Goal: Task Accomplishment & Management: Use online tool/utility

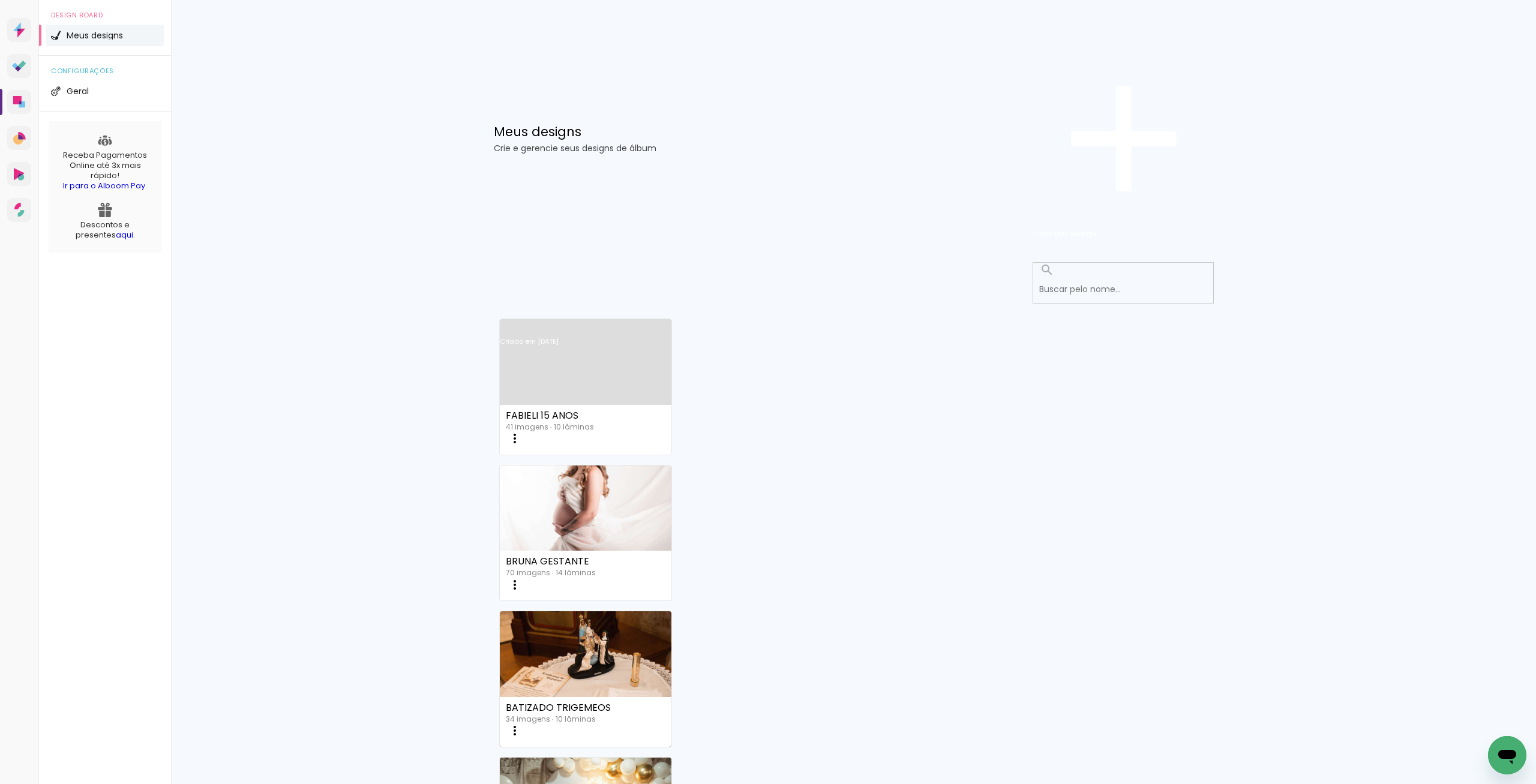
click at [612, 324] on link "Criado em [DATE]" at bounding box center [586, 357] width 172 height 68
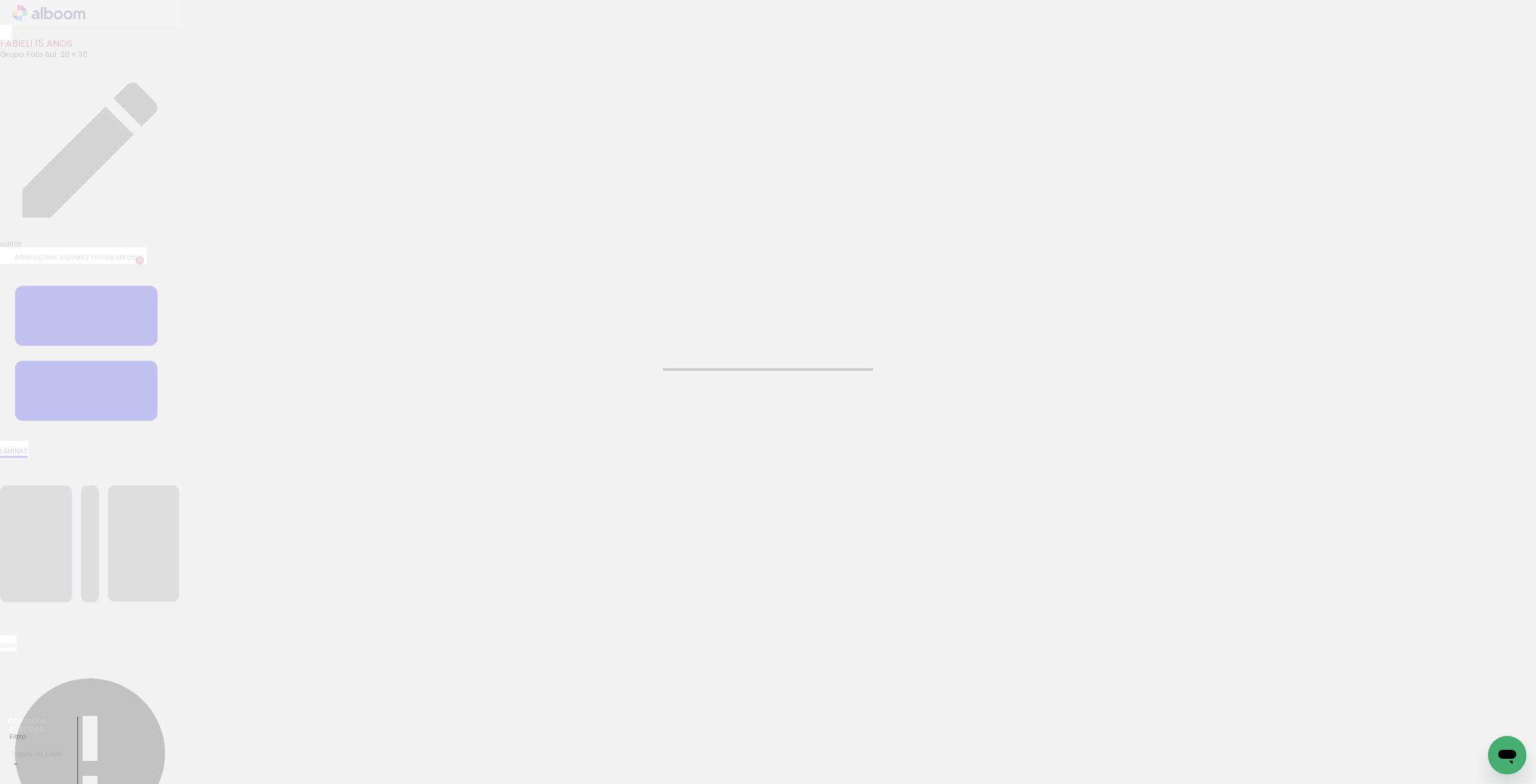
click at [0, 0] on input "file" at bounding box center [0, 0] width 0 height 0
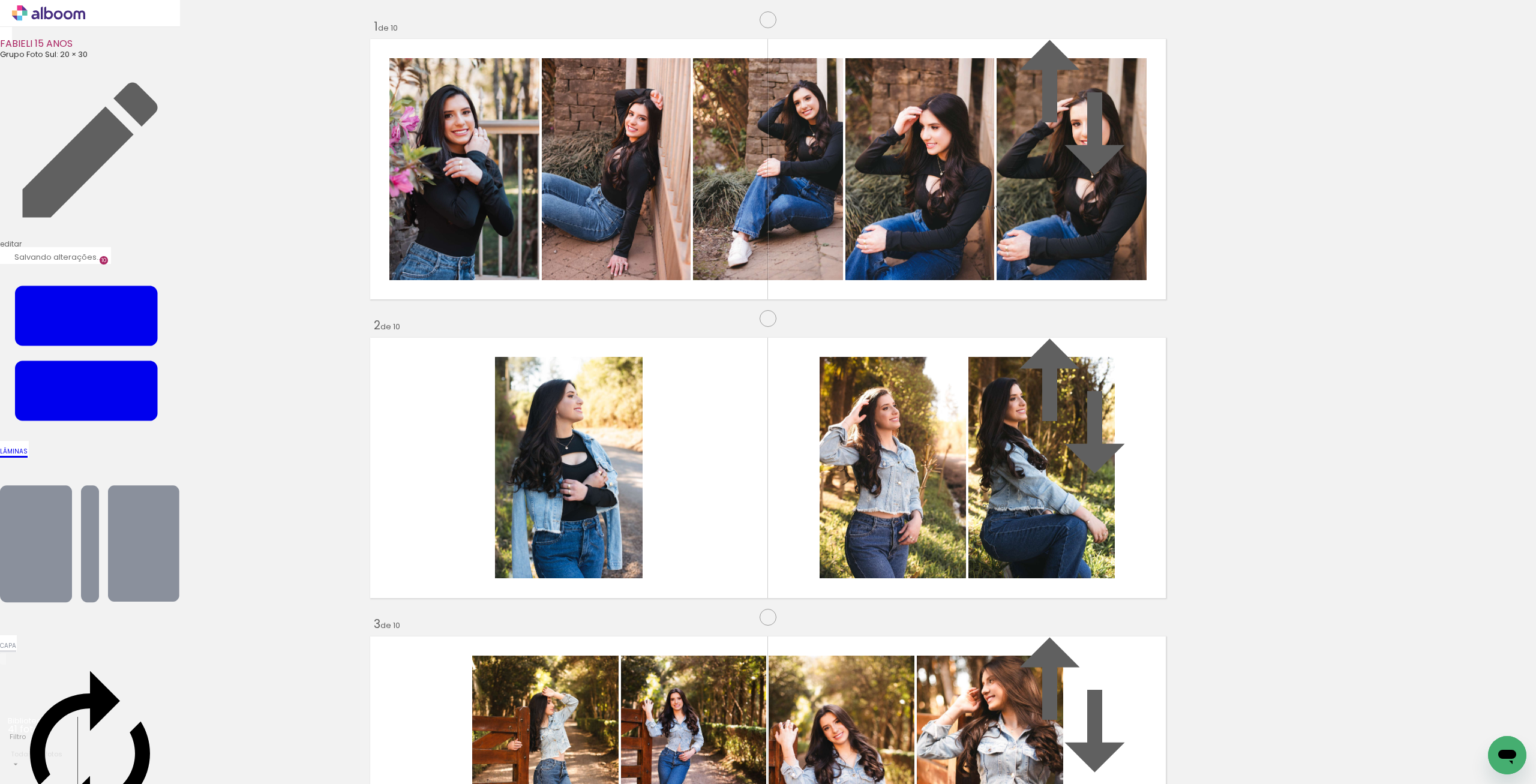
scroll to position [2354, 0]
drag, startPoint x: 1233, startPoint y: 750, endPoint x: 441, endPoint y: 577, distance: 810.7
click at [441, 577] on quentale-workspace at bounding box center [768, 392] width 1536 height 784
drag, startPoint x: 1266, startPoint y: 740, endPoint x: 563, endPoint y: 581, distance: 720.8
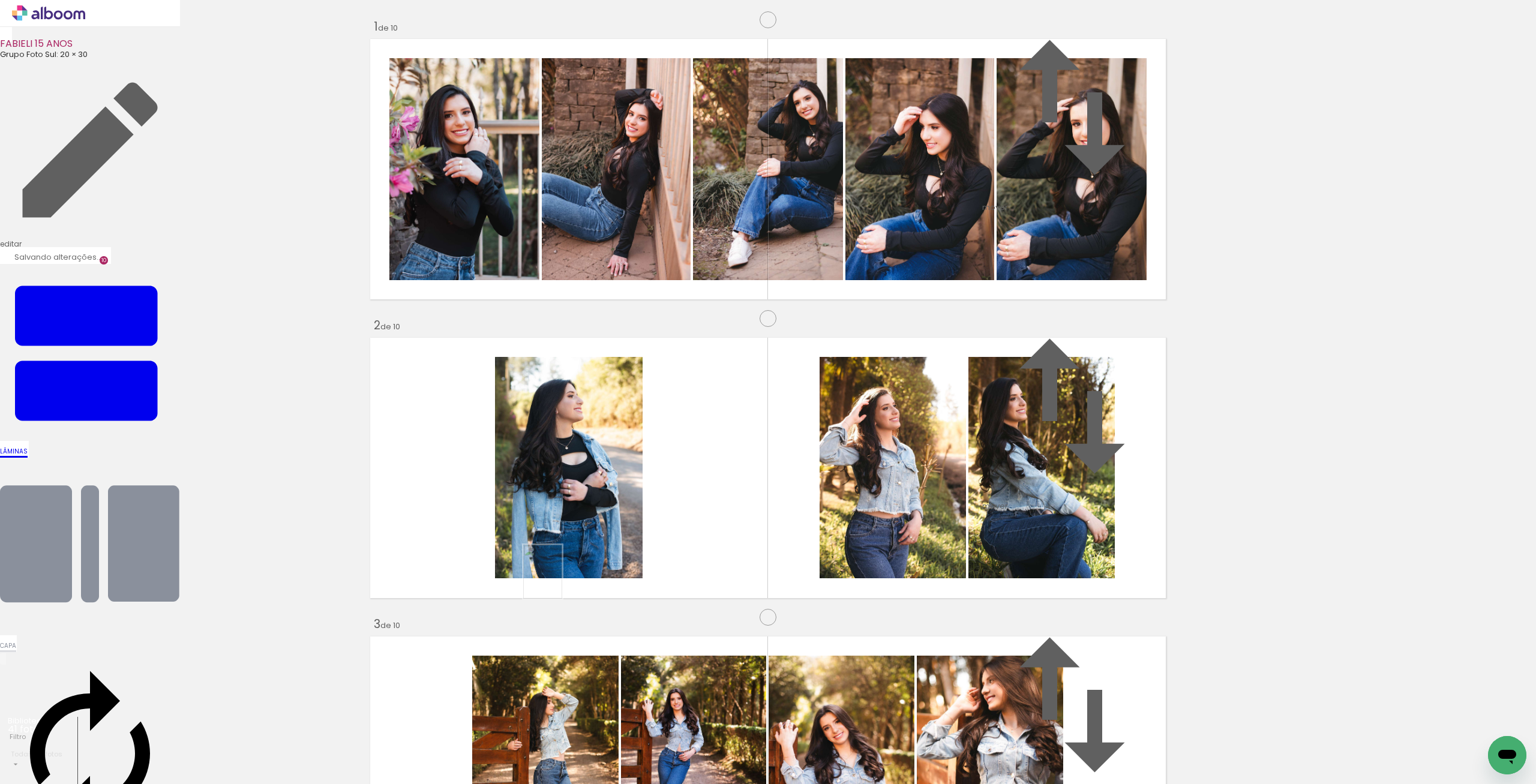
click at [560, 581] on quentale-workspace at bounding box center [768, 392] width 1536 height 784
drag, startPoint x: 432, startPoint y: 563, endPoint x: 692, endPoint y: 753, distance: 322.0
click at [692, 753] on quentale-workspace at bounding box center [768, 392] width 1536 height 784
drag, startPoint x: 458, startPoint y: 569, endPoint x: 762, endPoint y: 729, distance: 343.5
click at [760, 740] on quentale-workspace at bounding box center [768, 392] width 1536 height 784
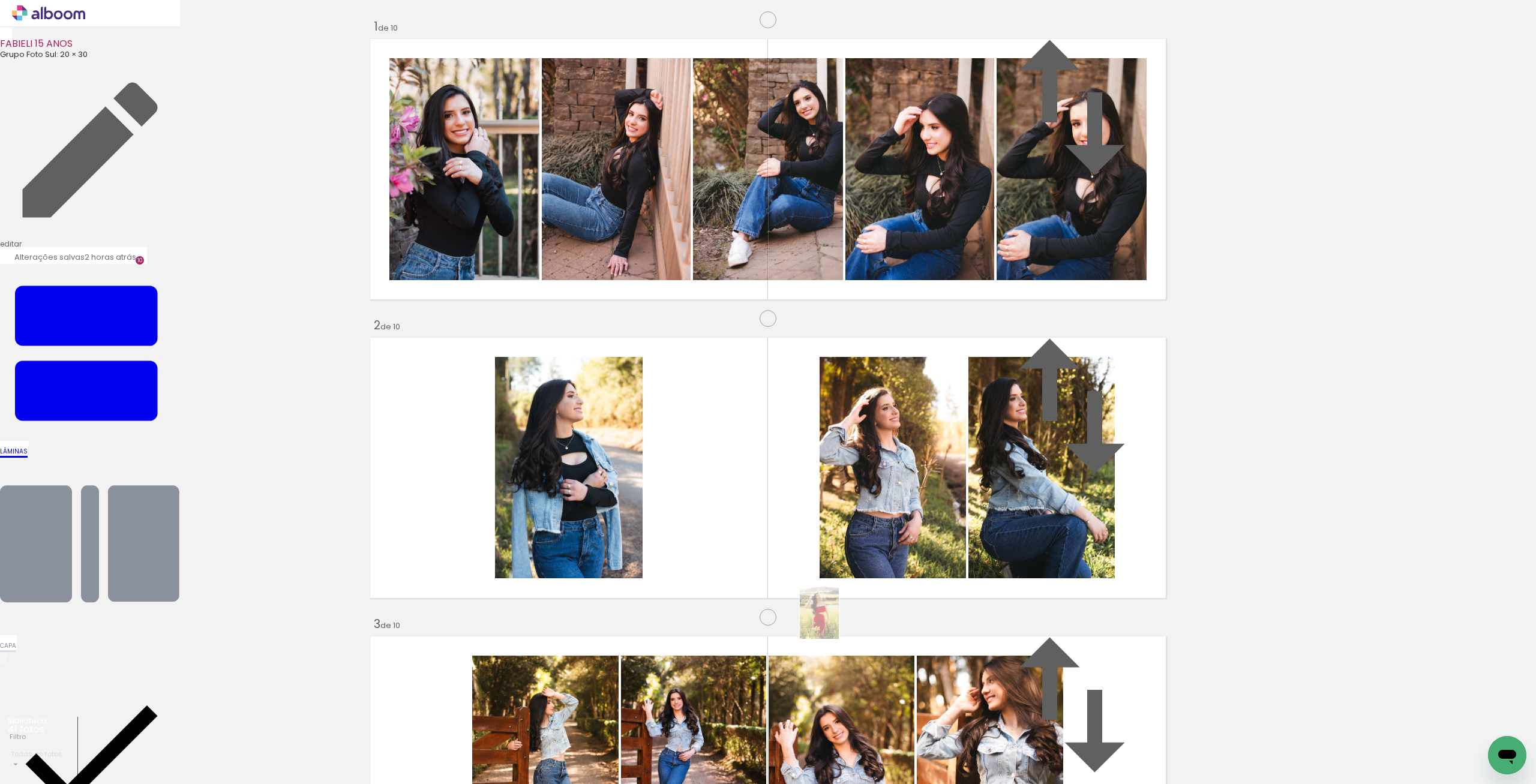
drag, startPoint x: 1368, startPoint y: 761, endPoint x: 836, endPoint y: 620, distance: 550.4
click at [836, 620] on quentale-workspace at bounding box center [768, 392] width 1536 height 784
drag, startPoint x: 687, startPoint y: 583, endPoint x: 818, endPoint y: 583, distance: 131.0
click at [0, 0] on slot at bounding box center [0, 0] width 0 height 0
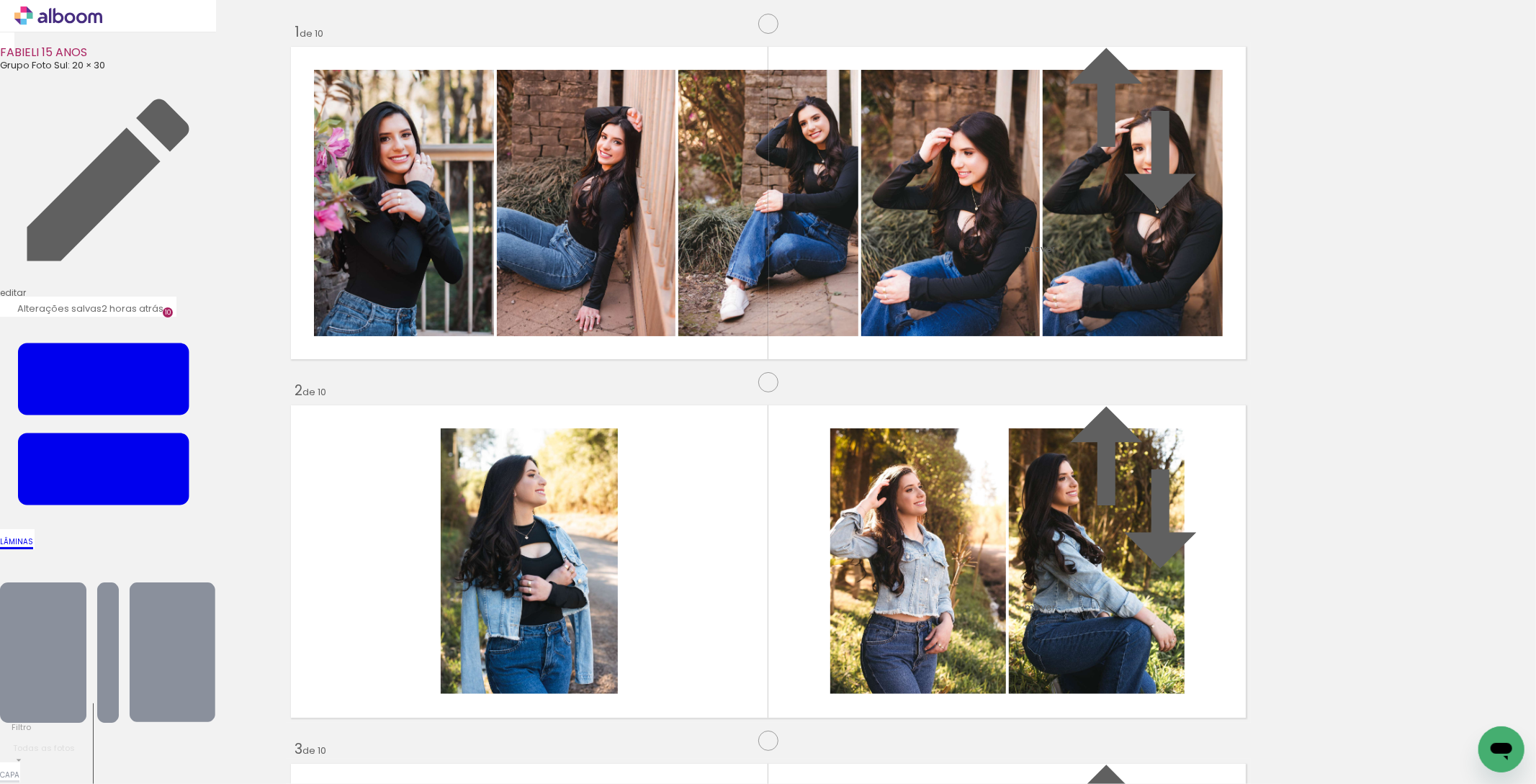
scroll to position [3087, 0]
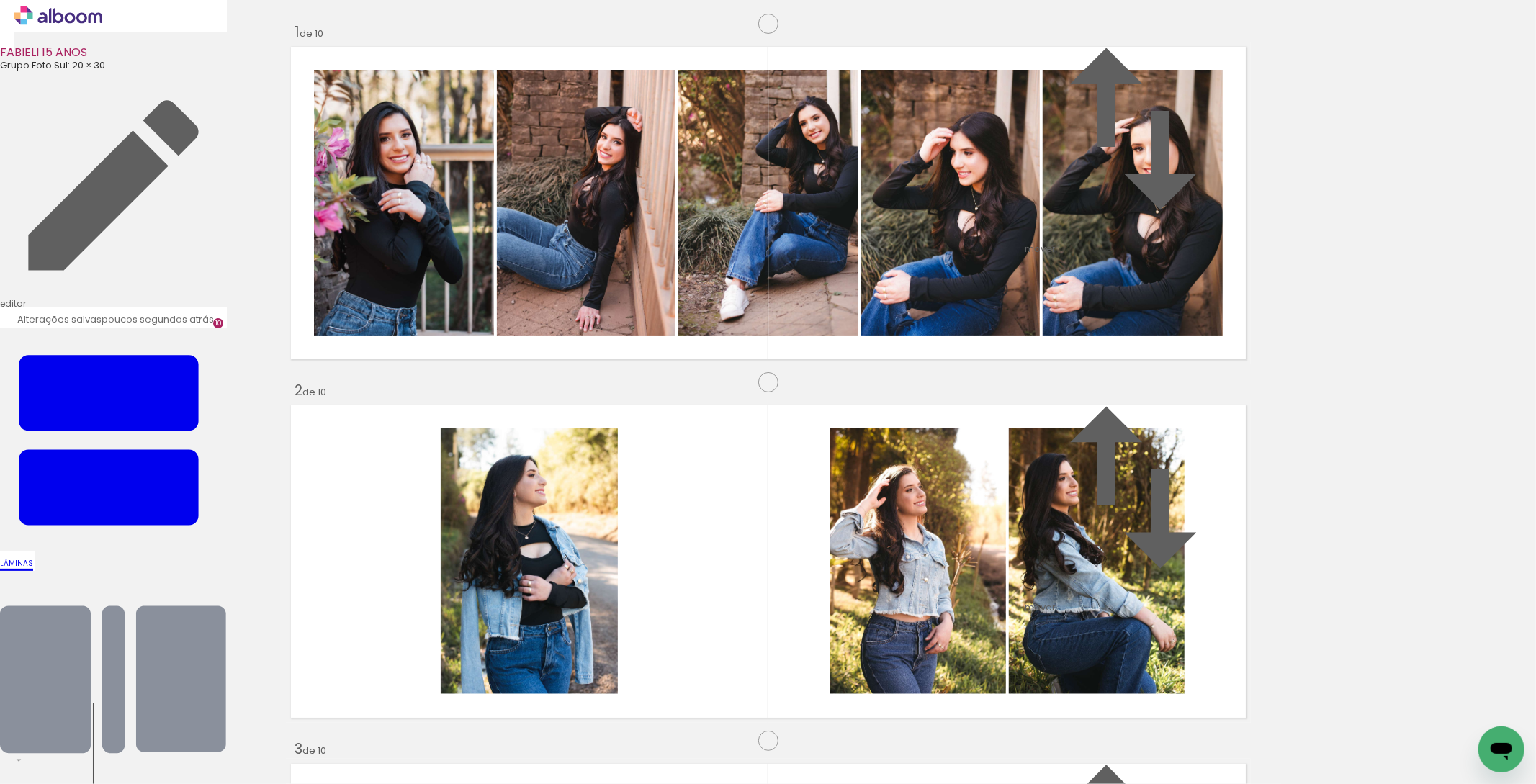
scroll to position [0, 1892]
drag, startPoint x: 1154, startPoint y: 742, endPoint x: 401, endPoint y: 439, distance: 811.7
click at [401, 439] on quentale-workspace at bounding box center [768, 392] width 1536 height 784
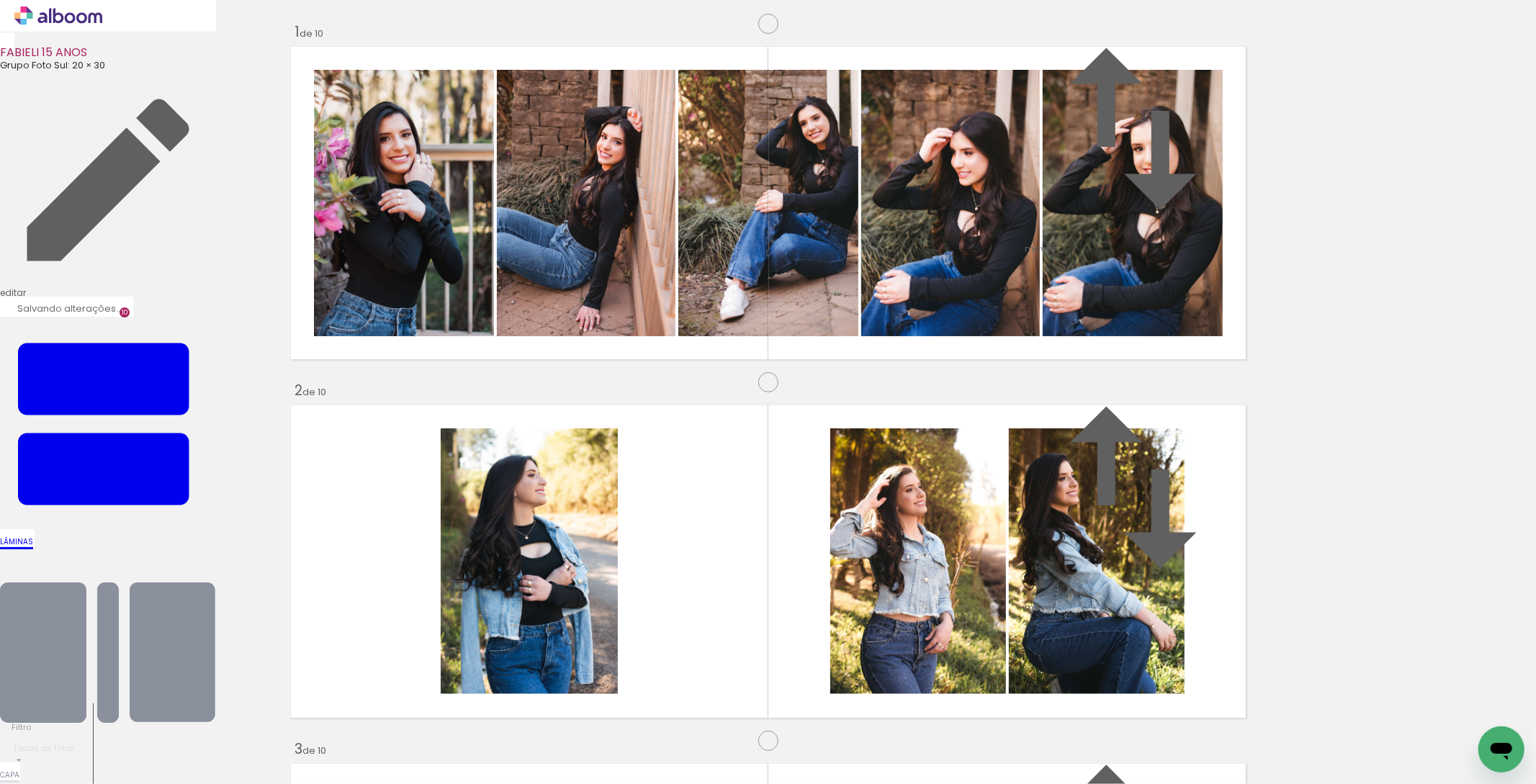
drag, startPoint x: 855, startPoint y: 431, endPoint x: 381, endPoint y: 405, distance: 474.7
click at [0, 0] on slot at bounding box center [0, 0] width 0 height 0
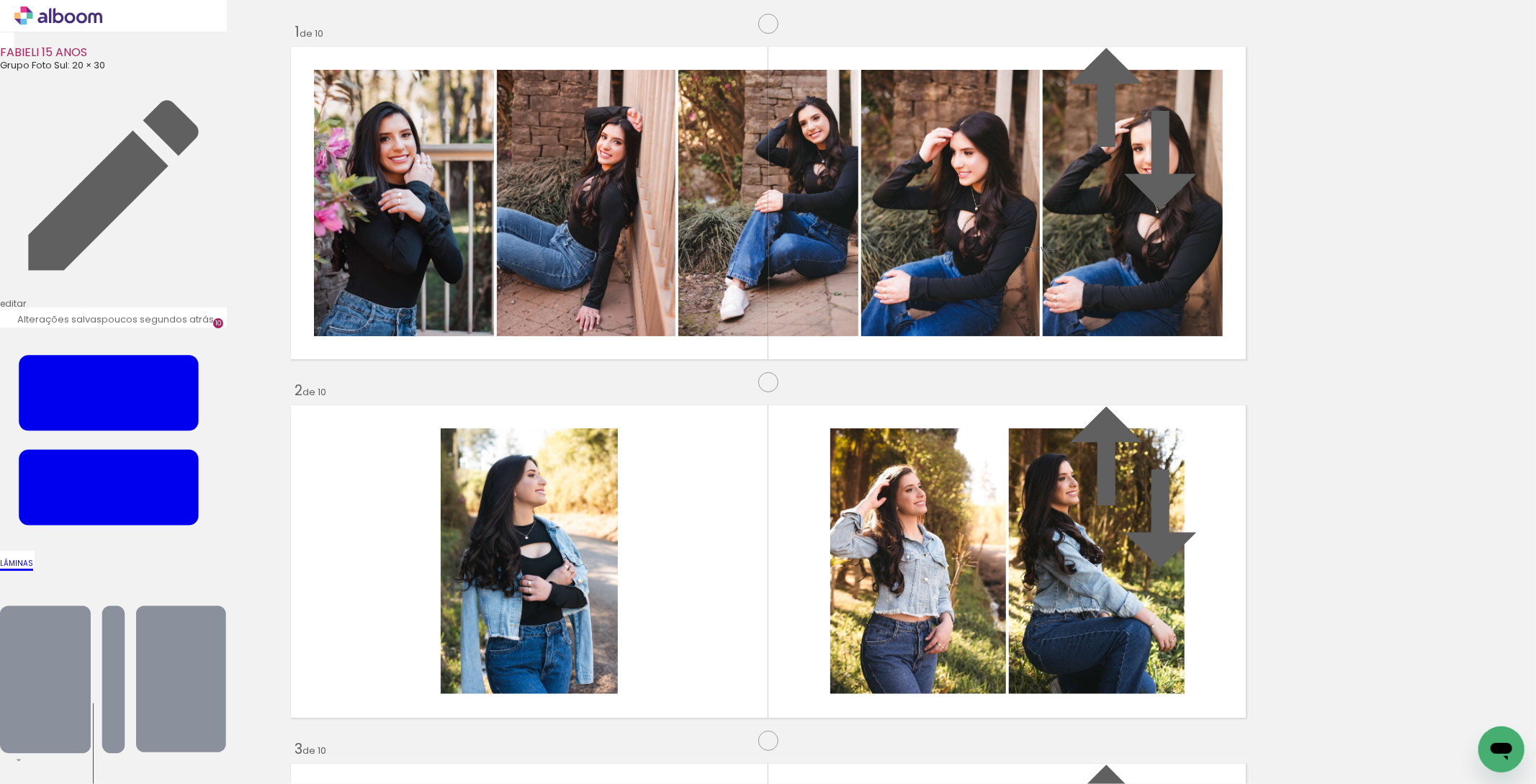
drag, startPoint x: 851, startPoint y: 411, endPoint x: 1011, endPoint y: 653, distance: 290.1
click at [1176, 724] on quentale-workspace at bounding box center [768, 392] width 1536 height 784
drag, startPoint x: 399, startPoint y: 396, endPoint x: 855, endPoint y: 429, distance: 457.2
click at [0, 0] on slot at bounding box center [0, 0] width 0 height 0
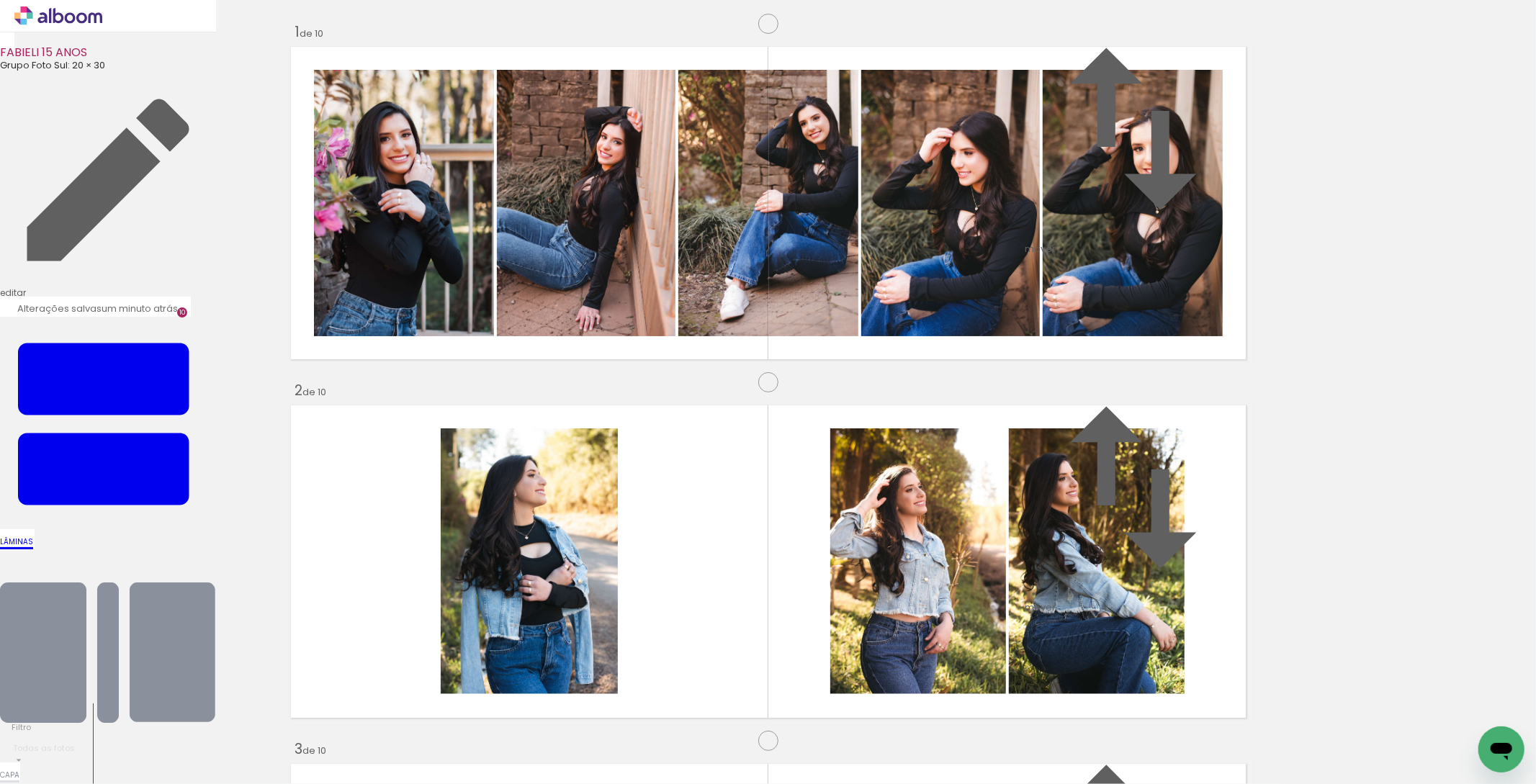
scroll to position [3087, 0]
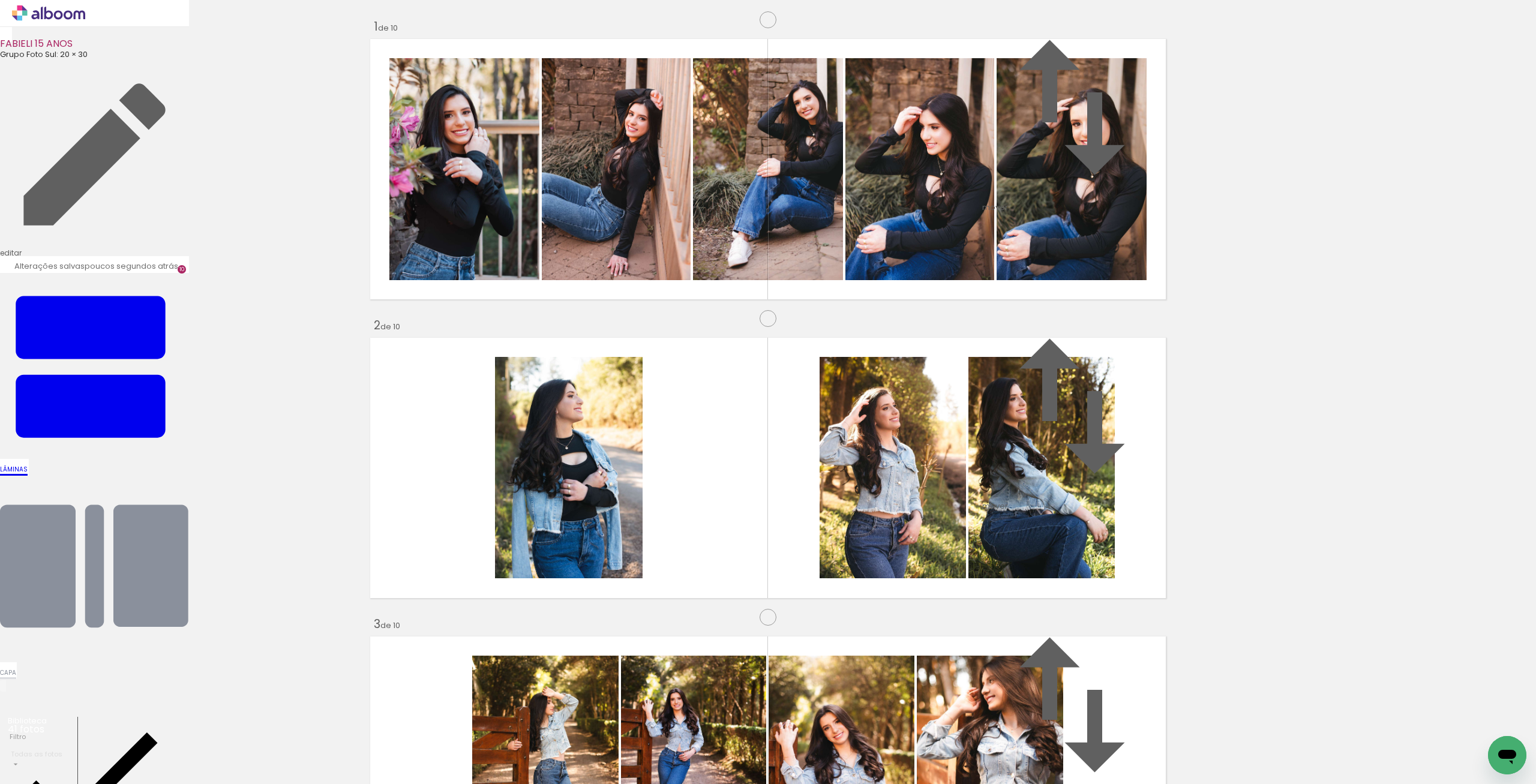
scroll to position [2519, 0]
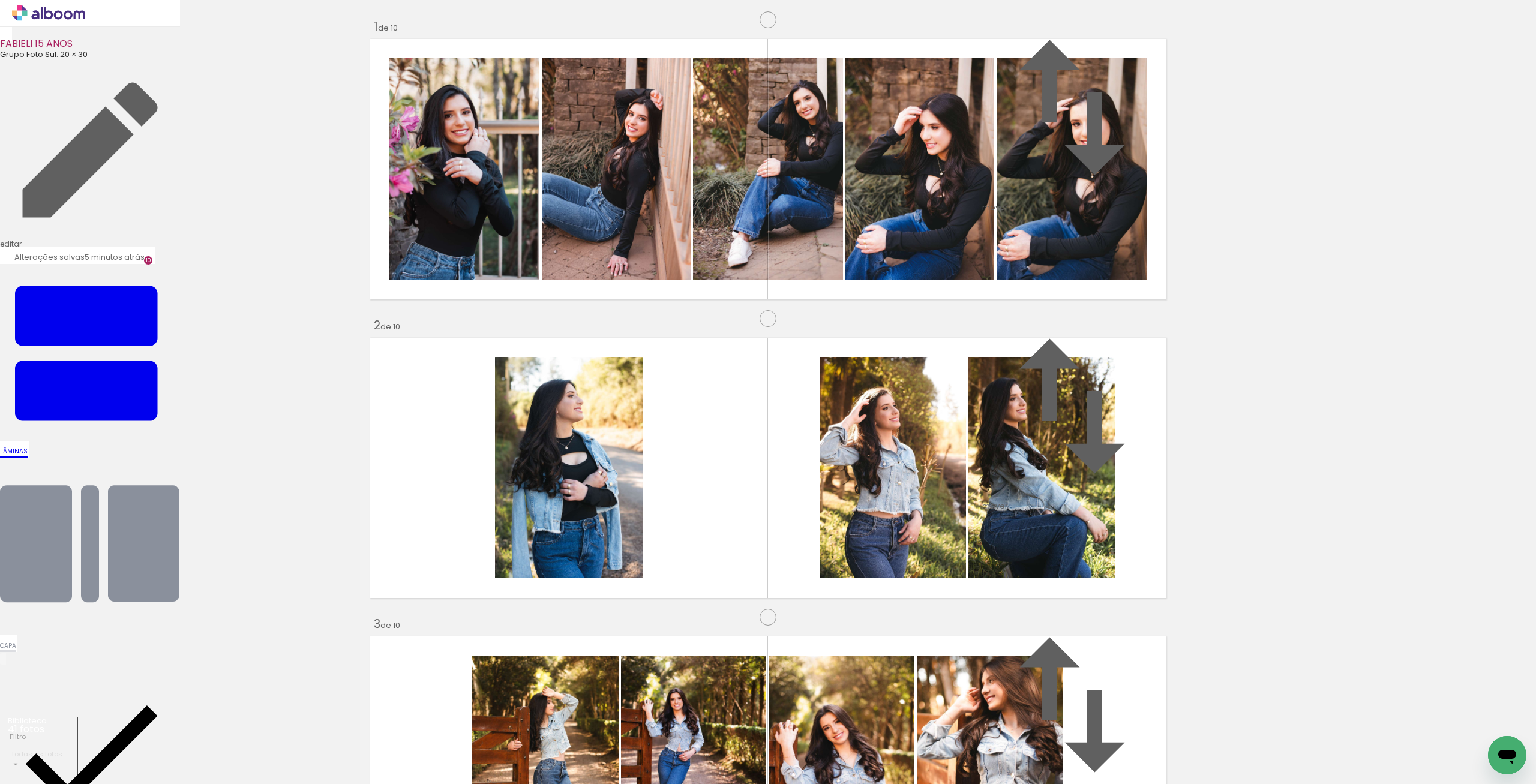
scroll to position [0, 1321]
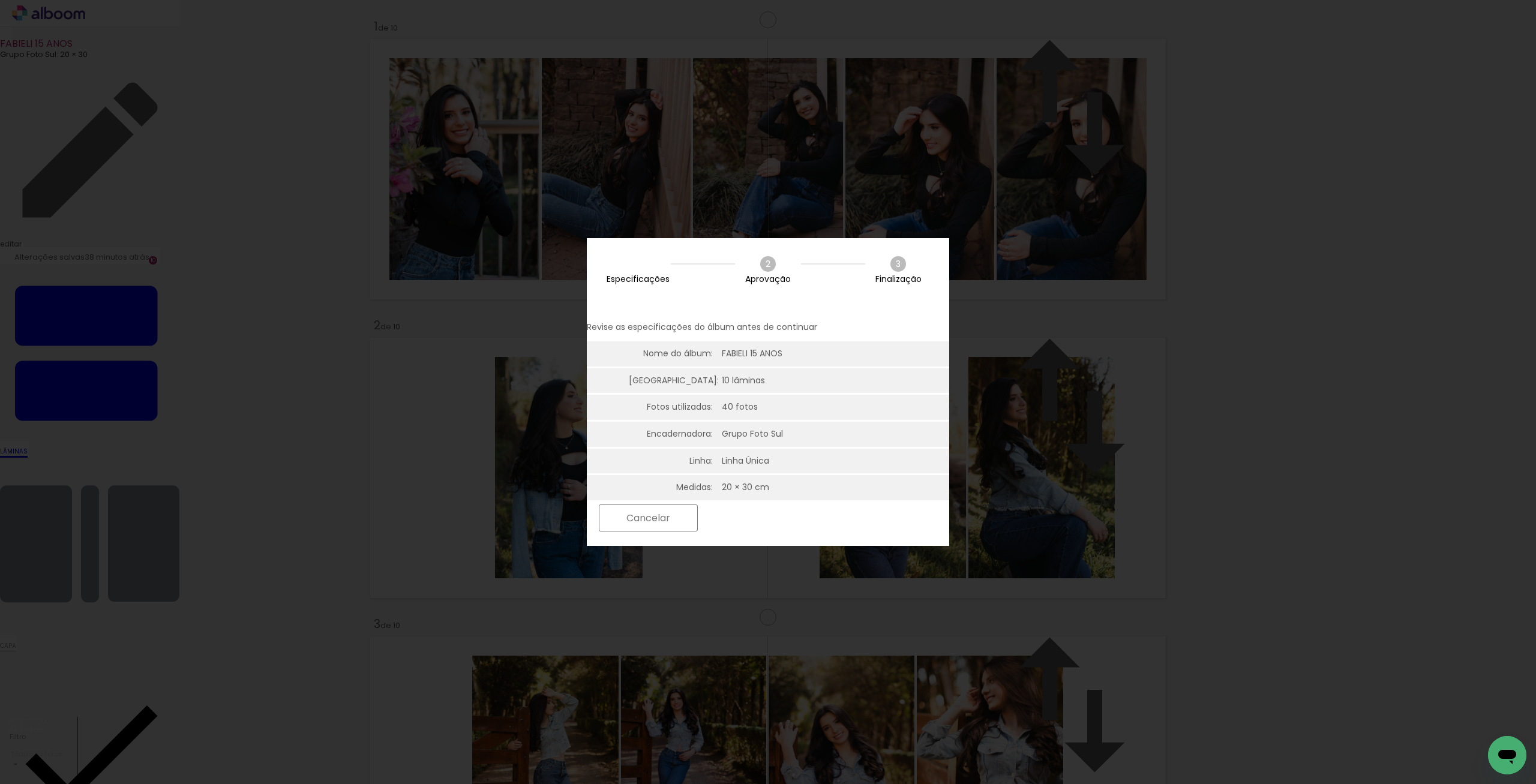
click at [796, 512] on paper-button "Próximo" at bounding box center [750, 519] width 92 height 26
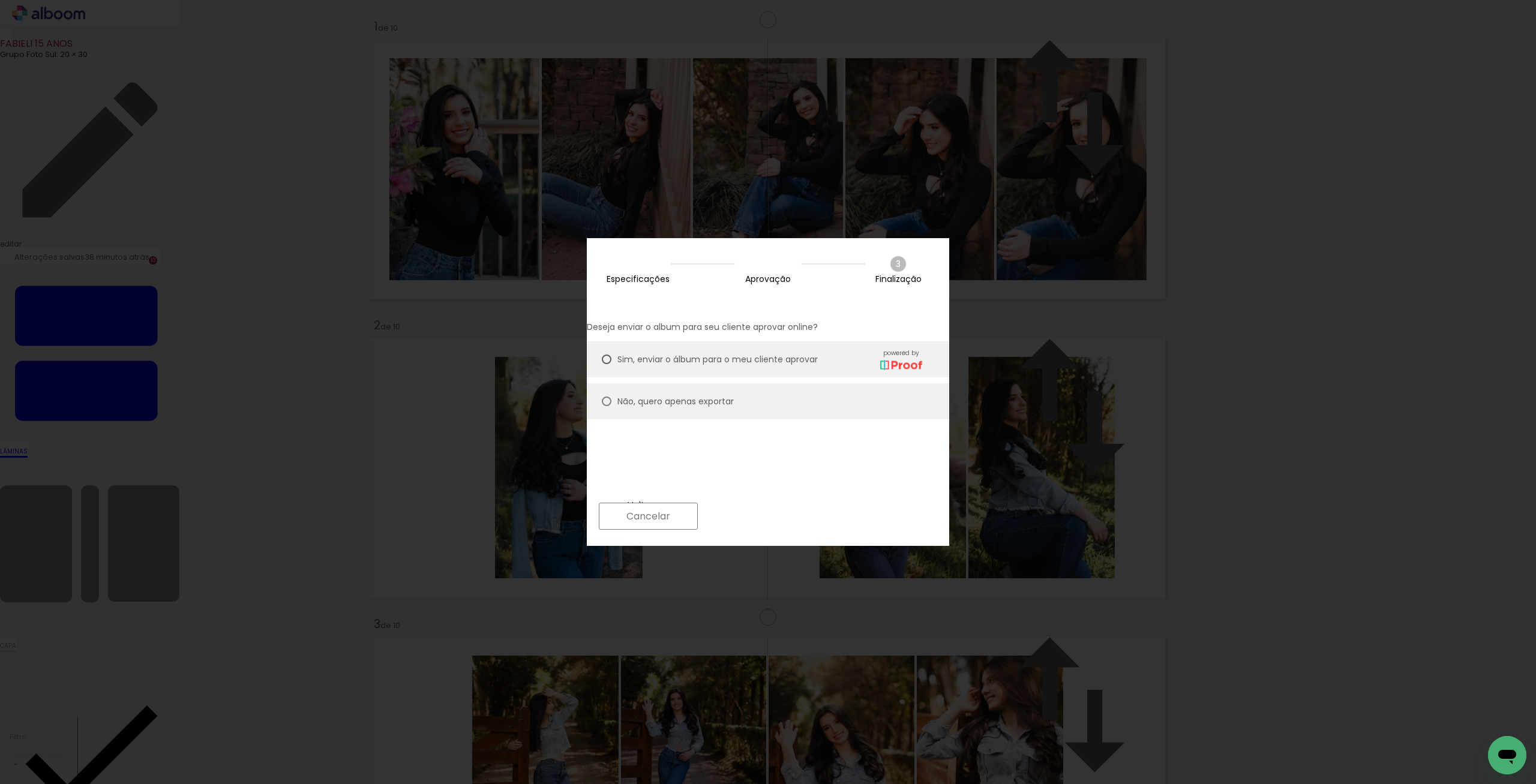
click at [785, 363] on paper-radio-button "Sim, enviar o álbum para o meu cliente aprovar powered by" at bounding box center [768, 359] width 363 height 36
type paper-radio-button "on"
click at [771, 383] on paper-radio-button "Não, quero apenas exportar" at bounding box center [768, 401] width 363 height 36
type paper-radio-button "on"
click at [0, 0] on slot "Próximo" at bounding box center [0, 0] width 0 height 0
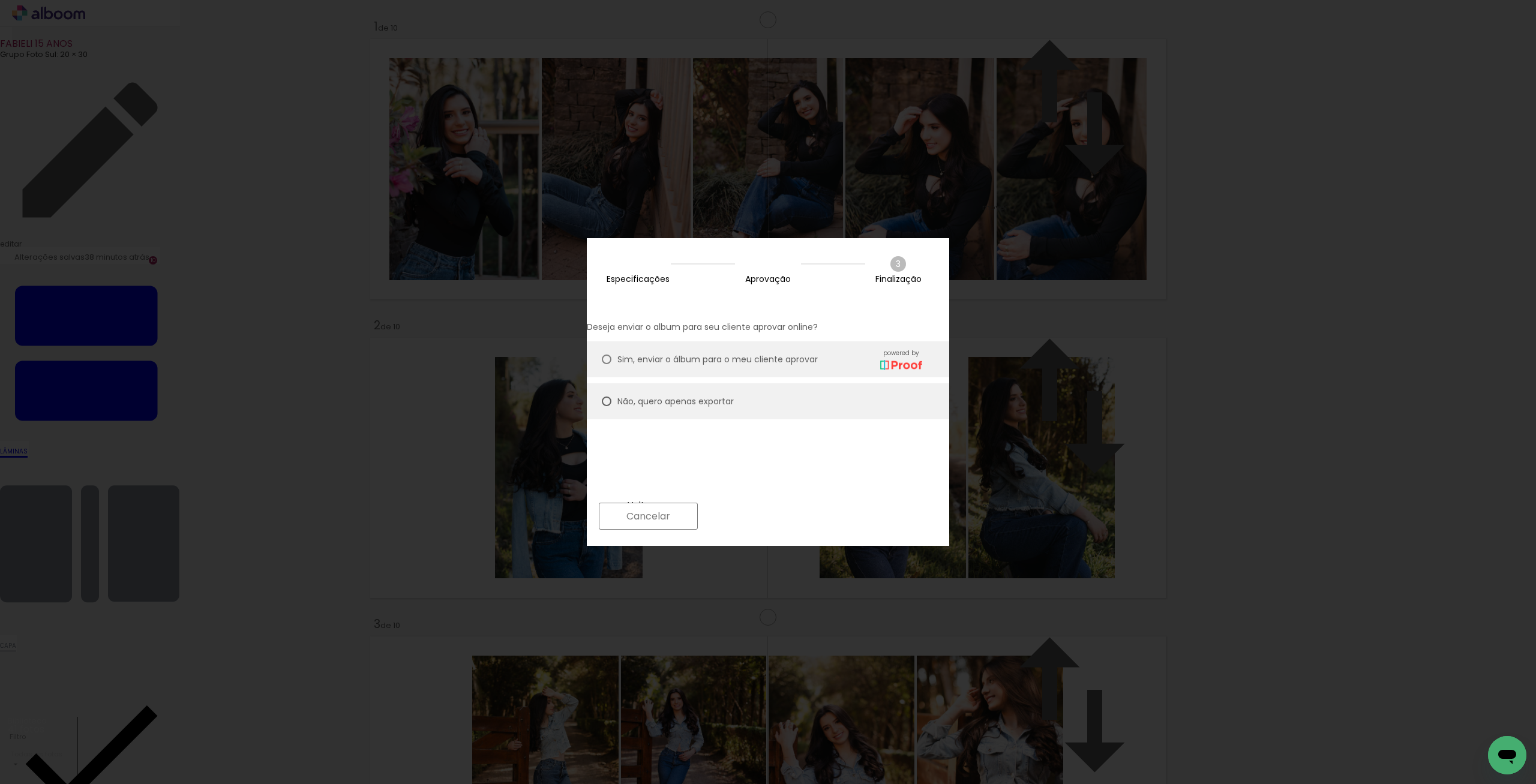
type input "Alta, 300 DPI"
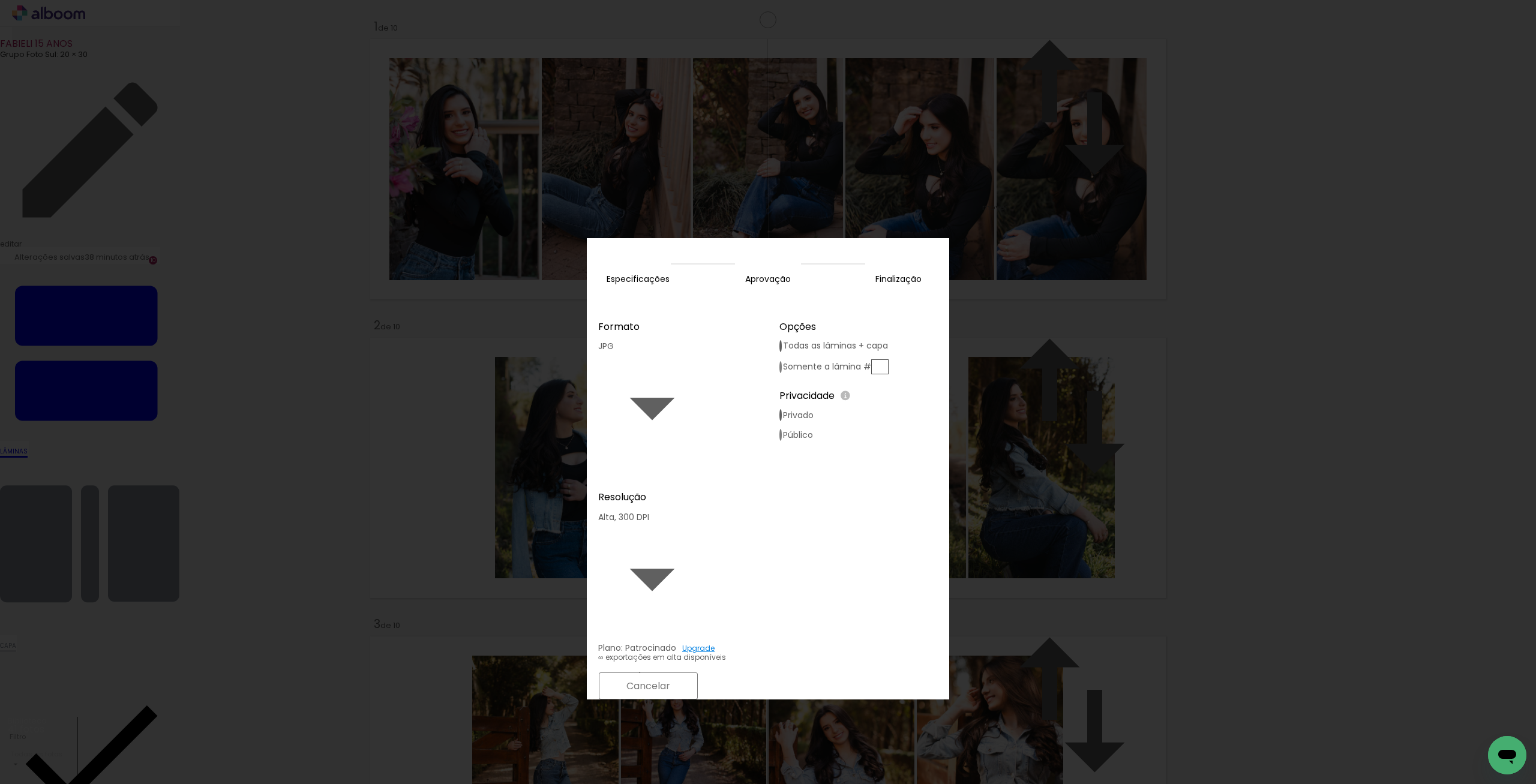
click at [0, 0] on slot "Exportar" at bounding box center [0, 0] width 0 height 0
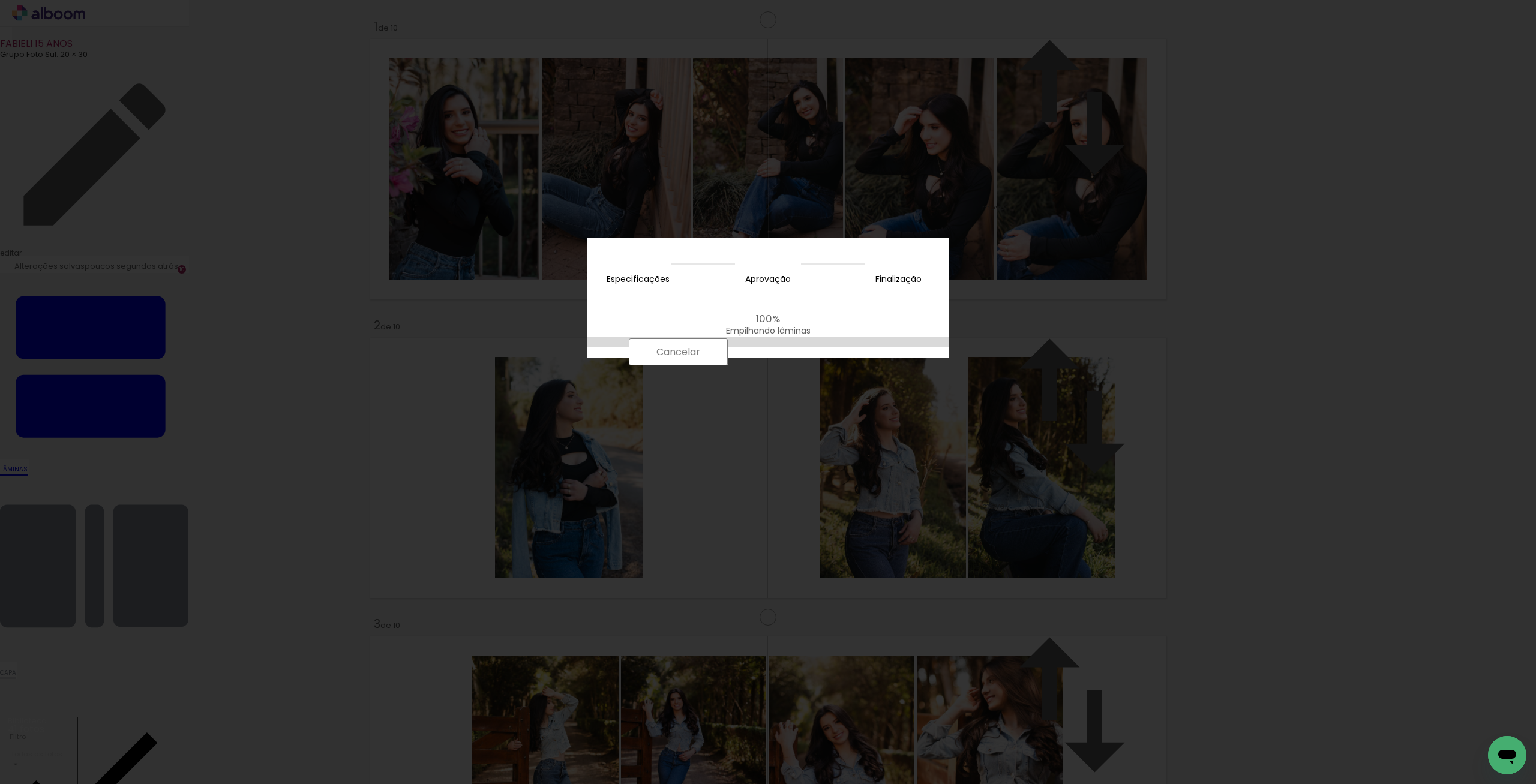
scroll to position [0, 1321]
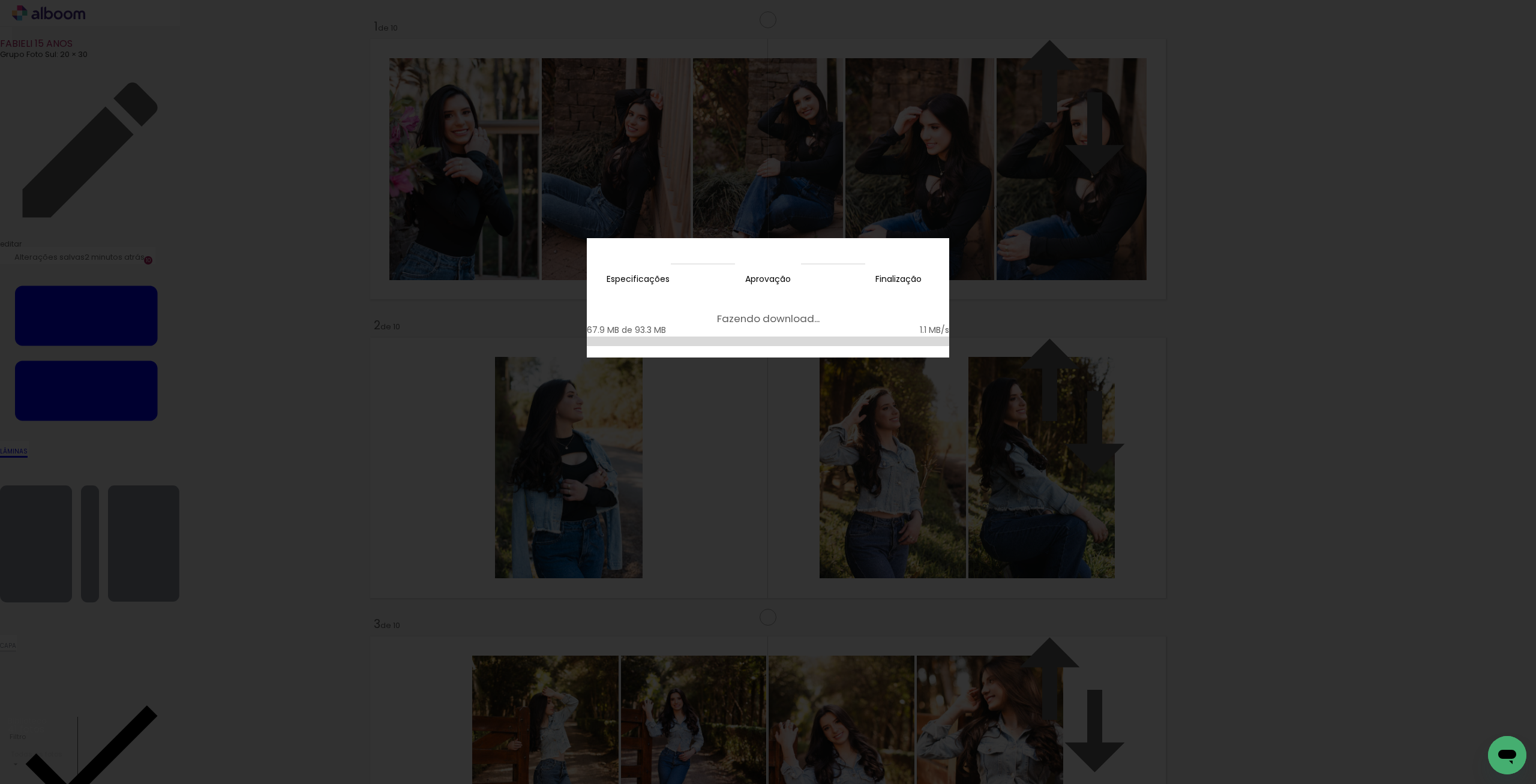
scroll to position [0, 1321]
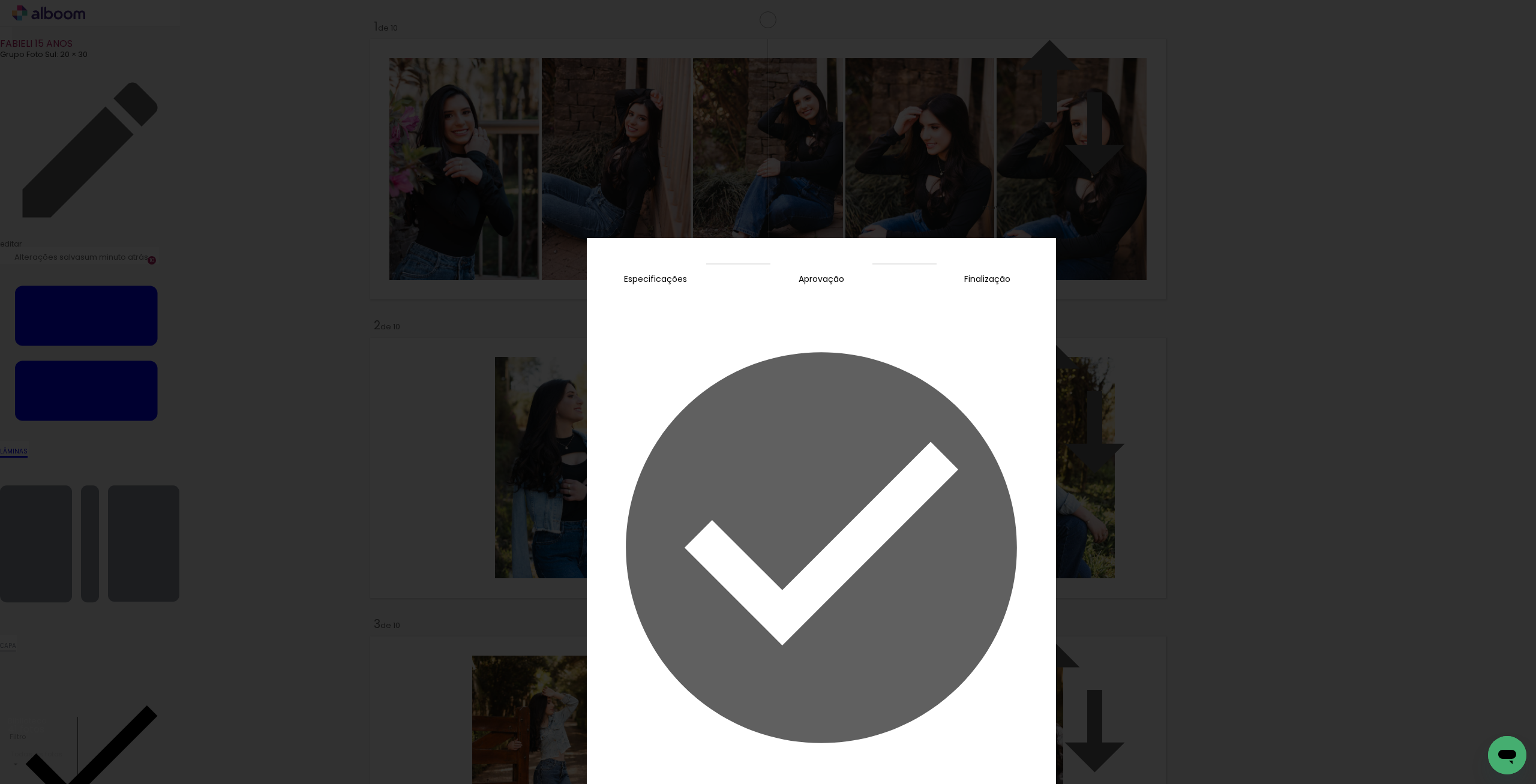
scroll to position [0, 1321]
